Goal: Find specific page/section: Find specific page/section

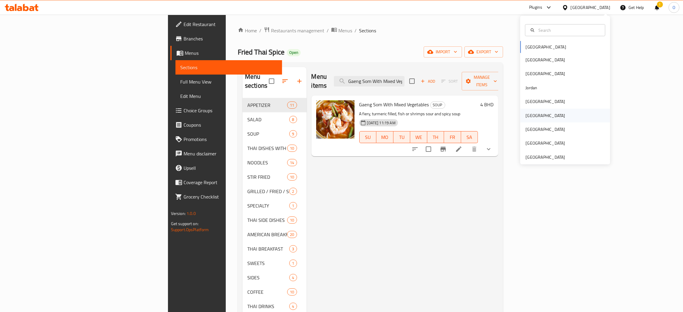
click at [533, 116] on div "[GEOGRAPHIC_DATA]" at bounding box center [545, 115] width 49 height 14
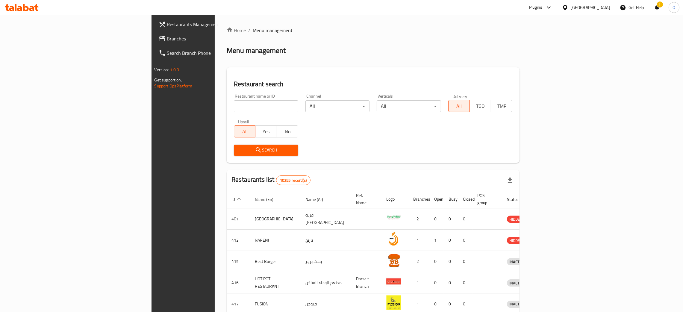
click at [234, 107] on input "search" at bounding box center [266, 106] width 64 height 12
paste input "WOW! Chicken"
type input "WOW! Chicken"
click button "Search" at bounding box center [266, 150] width 64 height 11
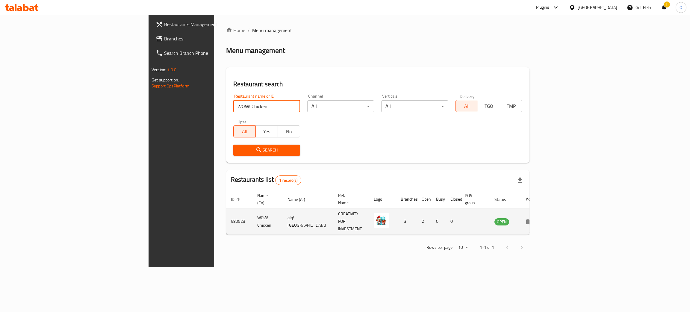
click at [533, 218] on icon "enhanced table" at bounding box center [529, 221] width 7 height 7
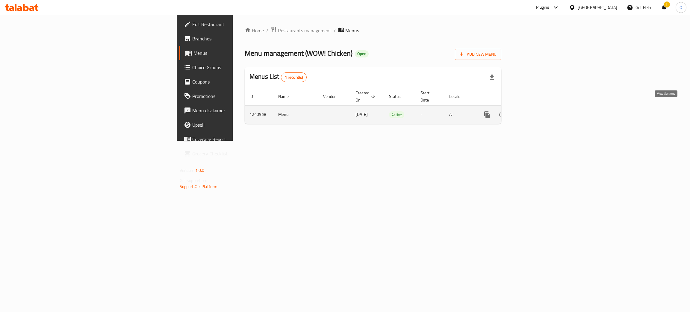
click at [534, 111] on icon "enhanced table" at bounding box center [530, 114] width 7 height 7
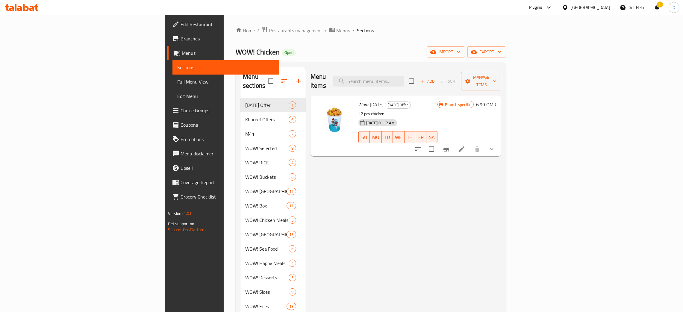
click at [181, 39] on span "Branches" at bounding box center [228, 38] width 94 height 7
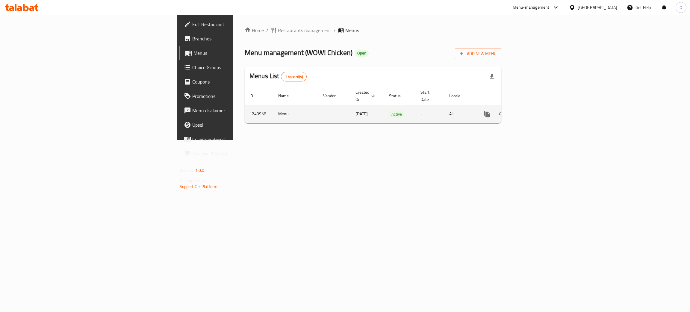
click at [245, 106] on td "1240958" at bounding box center [259, 114] width 29 height 18
copy td "1240958"
click at [192, 37] on span "Branches" at bounding box center [239, 38] width 95 height 7
